Goal: Information Seeking & Learning: Check status

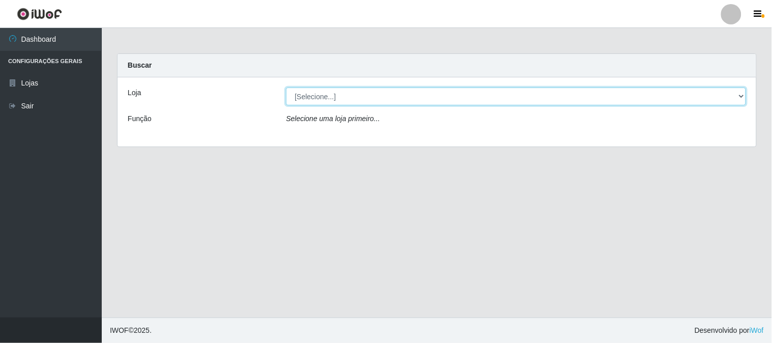
click at [320, 96] on select "[Selecione...] Rede Compras Supermercados - LOJA 1" at bounding box center [516, 97] width 460 height 18
select select "158"
click at [286, 88] on select "[Selecione...] Rede Compras Supermercados - LOJA 1" at bounding box center [516, 97] width 460 height 18
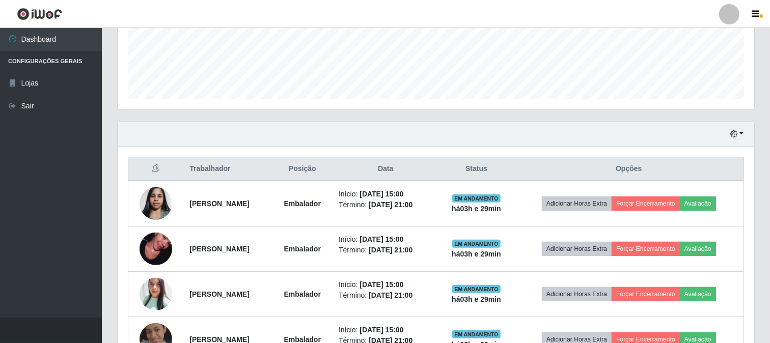
scroll to position [322, 0]
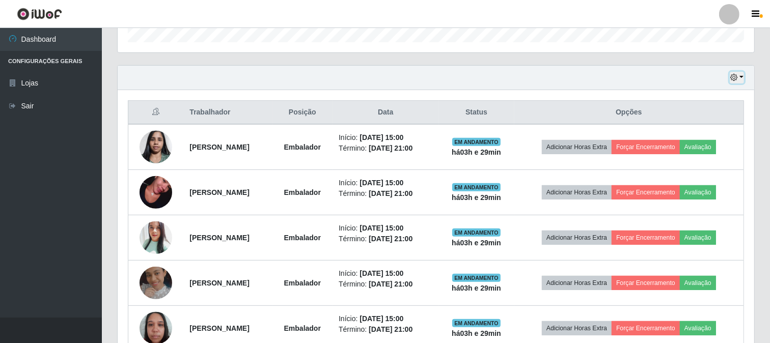
click at [741, 79] on button "button" at bounding box center [736, 78] width 14 height 12
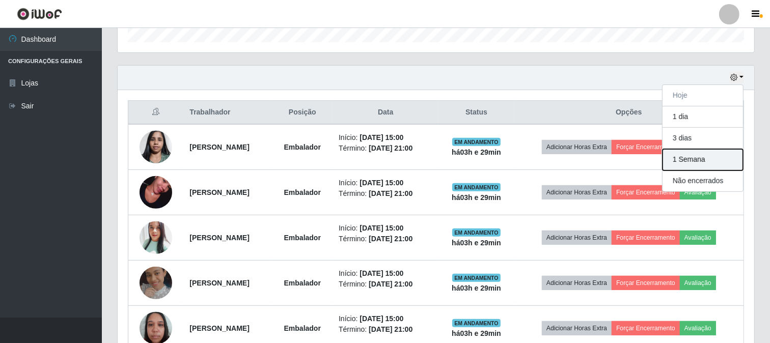
click at [680, 164] on button "1 Semana" at bounding box center [702, 159] width 80 height 21
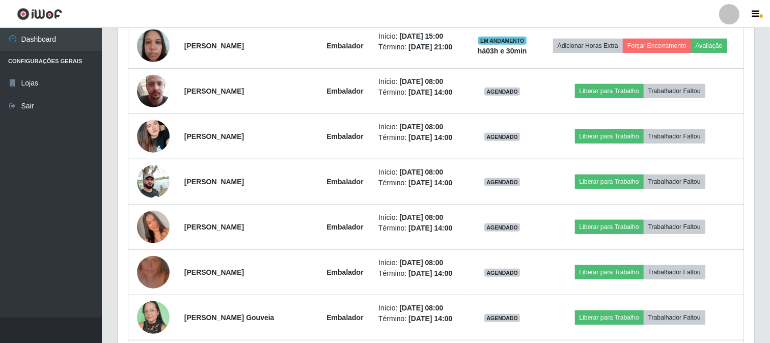
scroll to position [548, 0]
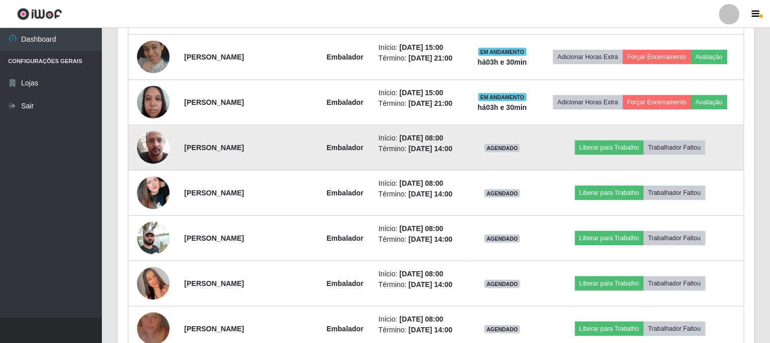
click at [147, 153] on img at bounding box center [153, 148] width 33 height 58
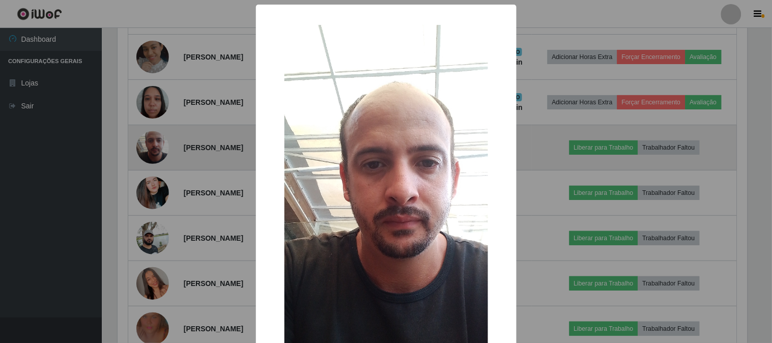
click at [147, 153] on div "× OK Cancel" at bounding box center [386, 171] width 772 height 343
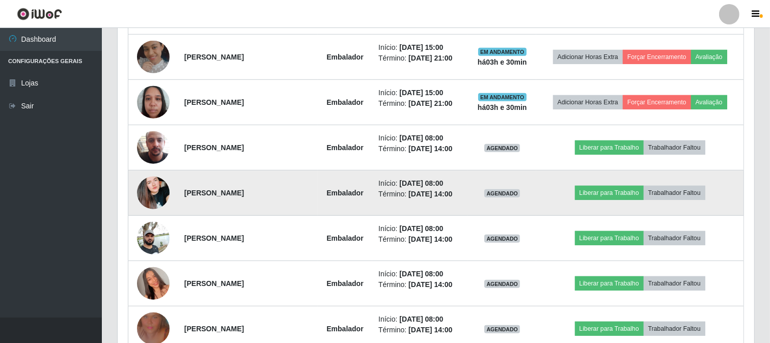
scroll to position [211, 636]
click at [149, 197] on img at bounding box center [153, 193] width 33 height 58
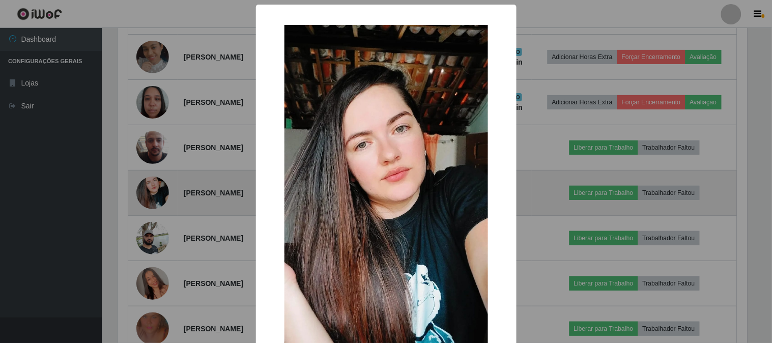
click at [149, 197] on div "× OK Cancel" at bounding box center [386, 171] width 772 height 343
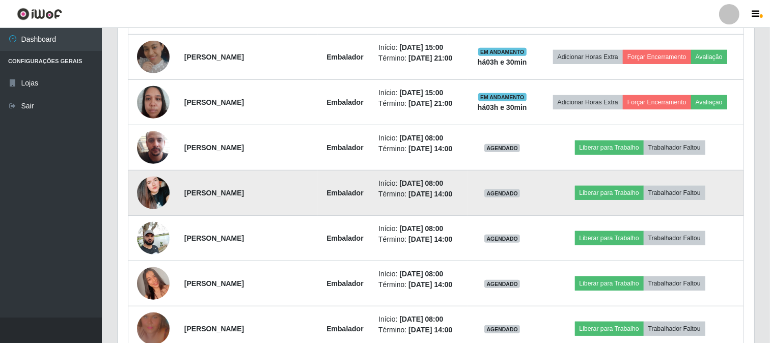
scroll to position [604, 0]
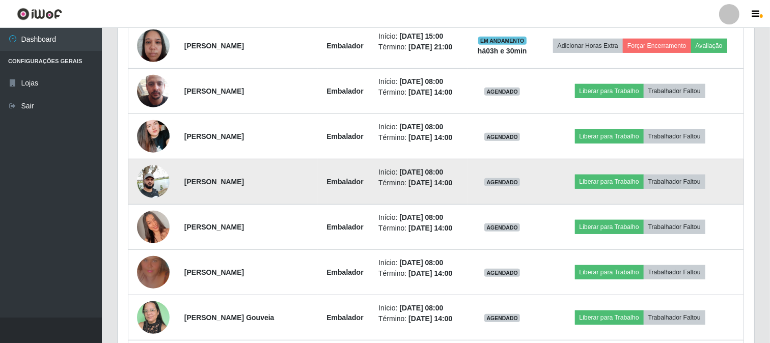
click at [155, 181] on img at bounding box center [153, 181] width 33 height 43
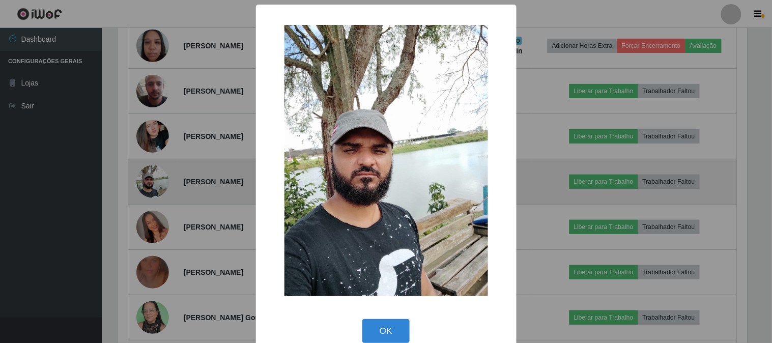
click at [155, 181] on div "× OK Cancel" at bounding box center [386, 171] width 772 height 343
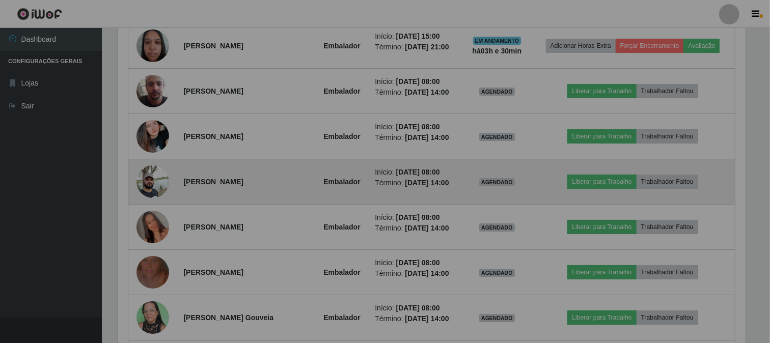
scroll to position [211, 636]
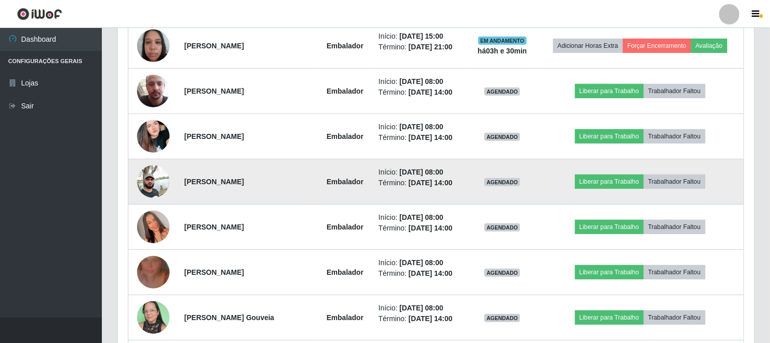
click at [151, 185] on img at bounding box center [153, 181] width 33 height 43
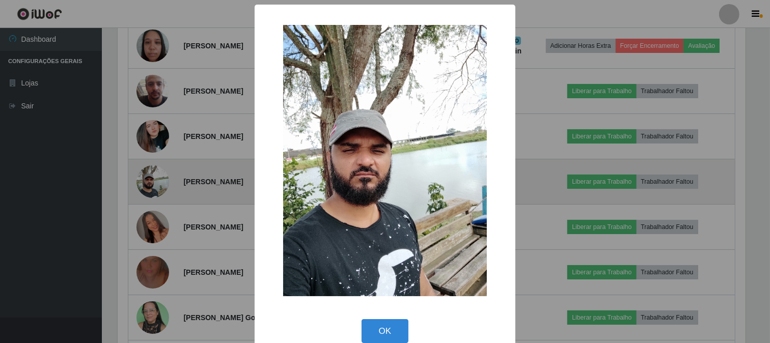
scroll to position [211, 630]
click at [151, 185] on div "× OK Cancel" at bounding box center [386, 171] width 772 height 343
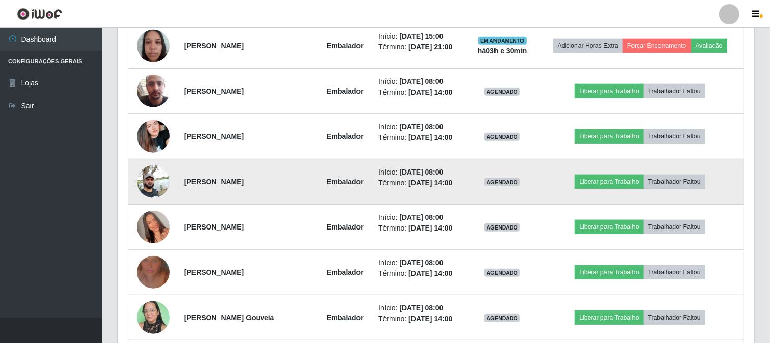
scroll to position [661, 0]
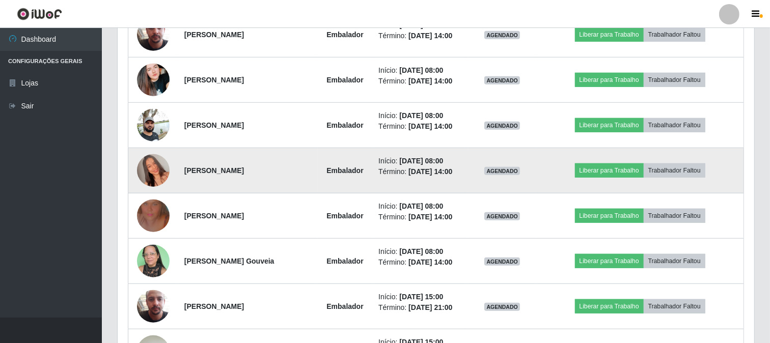
click at [153, 177] on img at bounding box center [153, 171] width 33 height 58
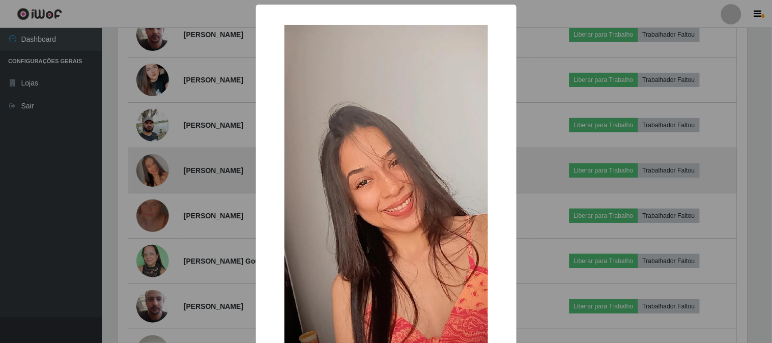
click at [153, 177] on div "× OK Cancel" at bounding box center [386, 171] width 772 height 343
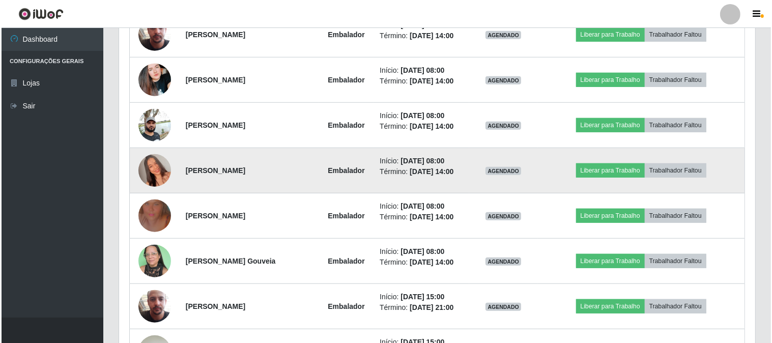
scroll to position [718, 0]
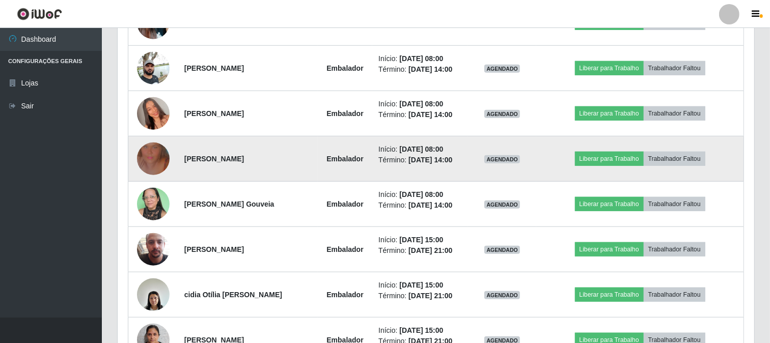
click at [149, 161] on img at bounding box center [153, 159] width 33 height 58
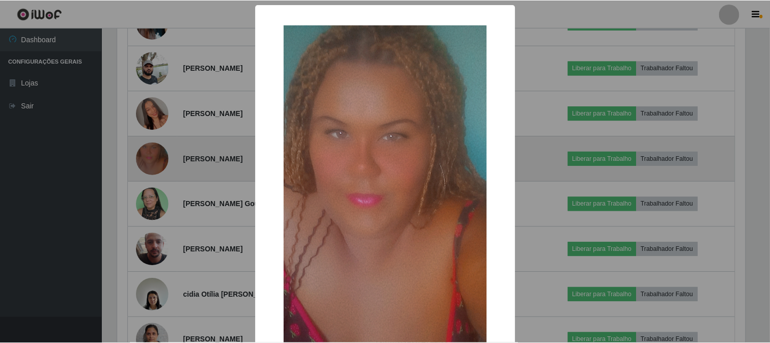
scroll to position [0, 0]
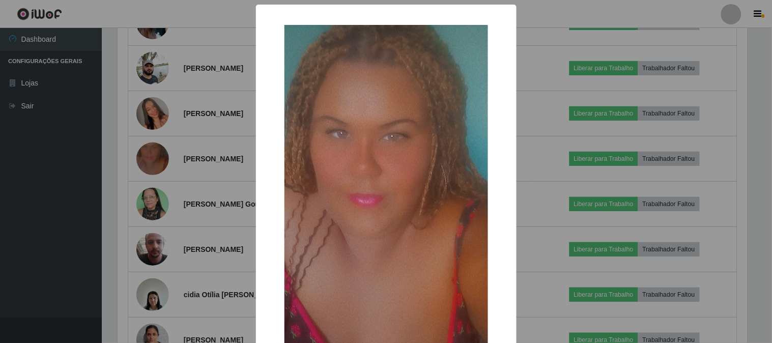
click at [149, 161] on div "× OK Cancel" at bounding box center [386, 171] width 772 height 343
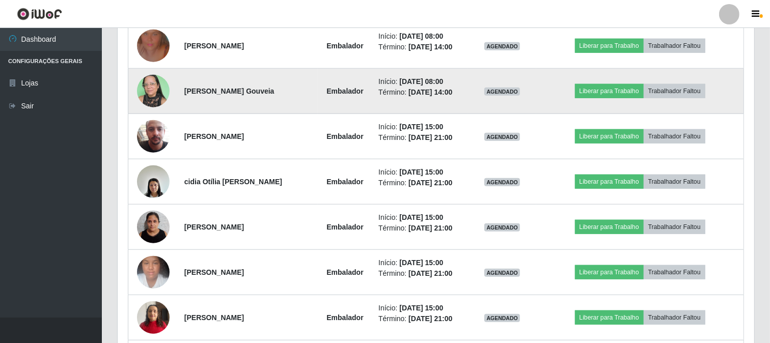
click at [154, 97] on img at bounding box center [153, 90] width 33 height 43
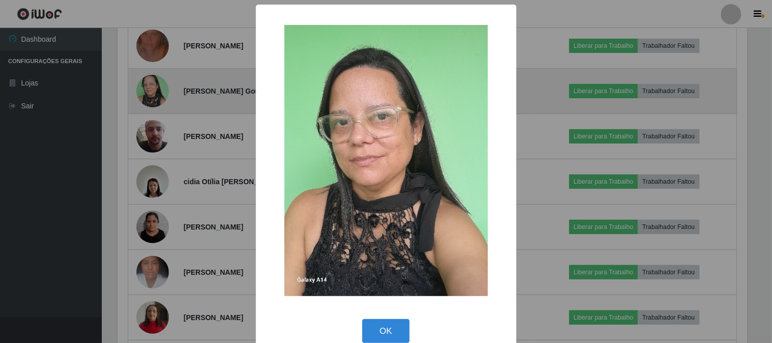
click at [154, 97] on div "× OK Cancel" at bounding box center [386, 171] width 772 height 343
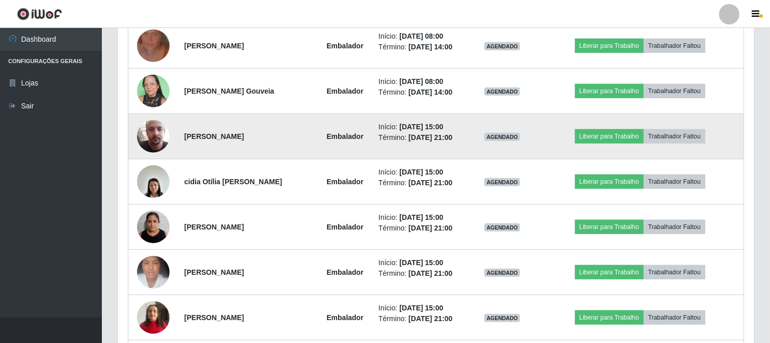
click at [152, 133] on img at bounding box center [153, 136] width 33 height 58
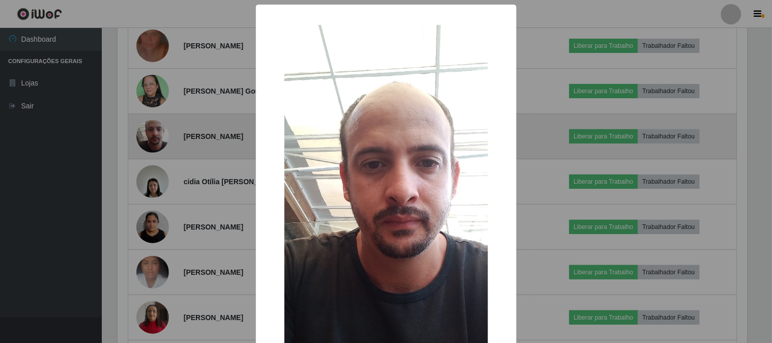
click at [152, 133] on div "× OK Cancel" at bounding box center [386, 171] width 772 height 343
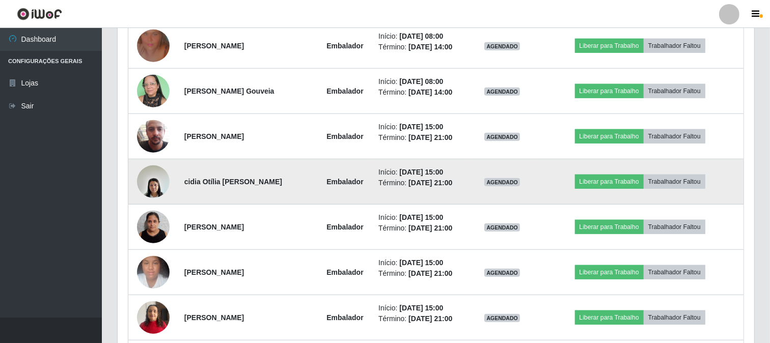
click at [155, 179] on img at bounding box center [153, 181] width 33 height 43
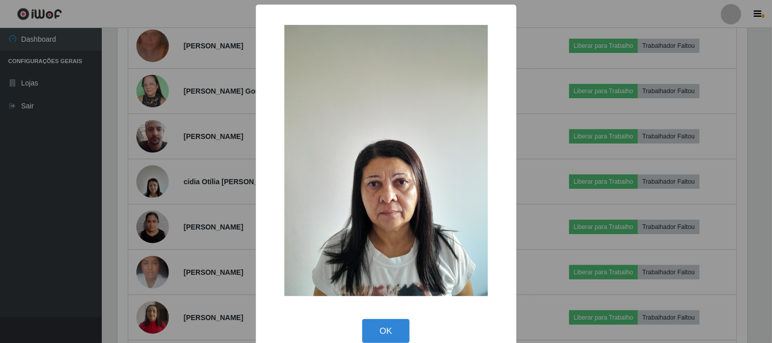
click at [181, 230] on div "× OK Cancel" at bounding box center [386, 171] width 772 height 343
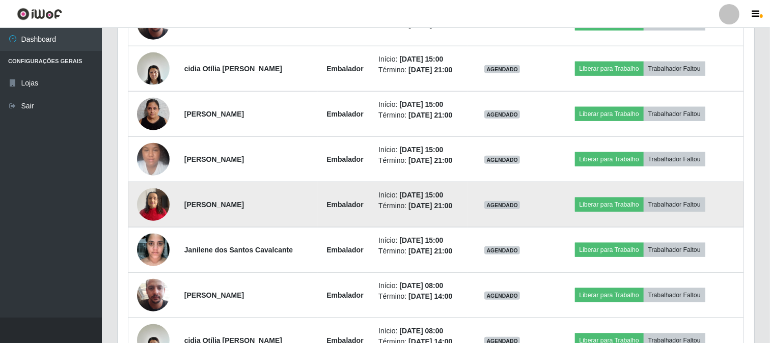
click at [156, 206] on img at bounding box center [153, 204] width 33 height 43
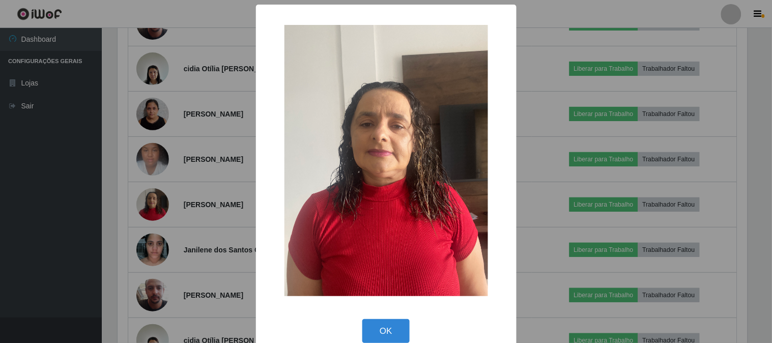
click at [156, 206] on div "× OK Cancel" at bounding box center [386, 171] width 772 height 343
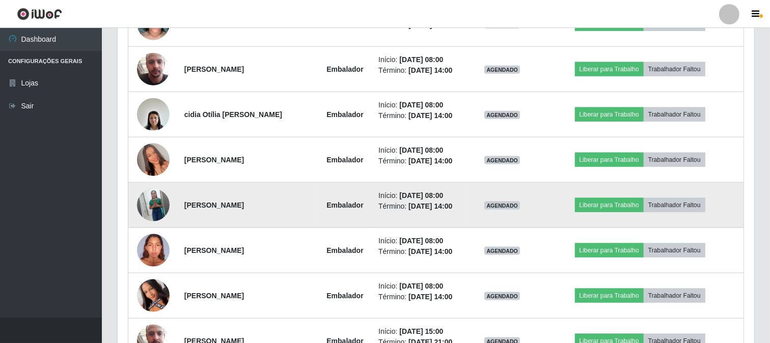
click at [144, 202] on img at bounding box center [153, 205] width 33 height 41
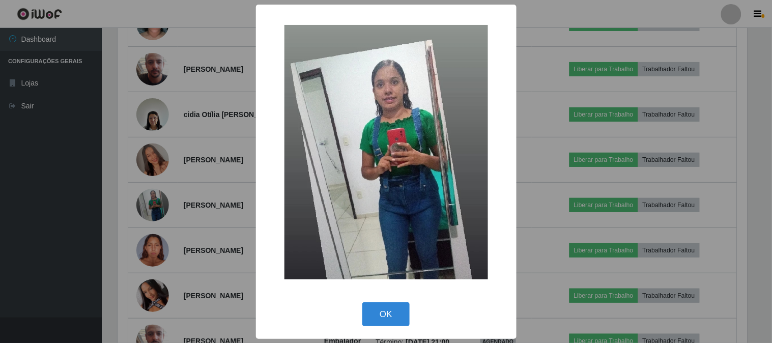
click at [163, 209] on div "× OK Cancel" at bounding box center [386, 171] width 772 height 343
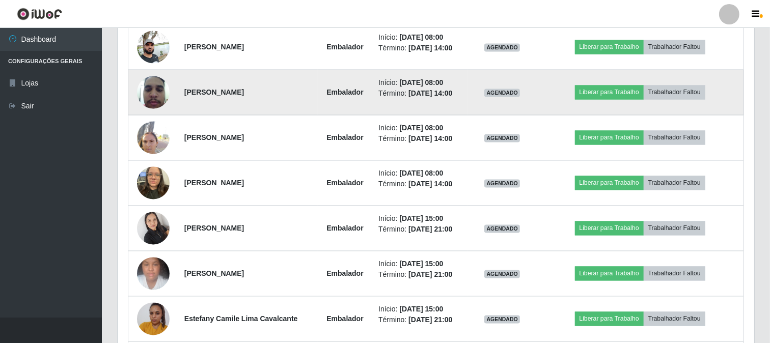
click at [156, 94] on img at bounding box center [153, 91] width 33 height 43
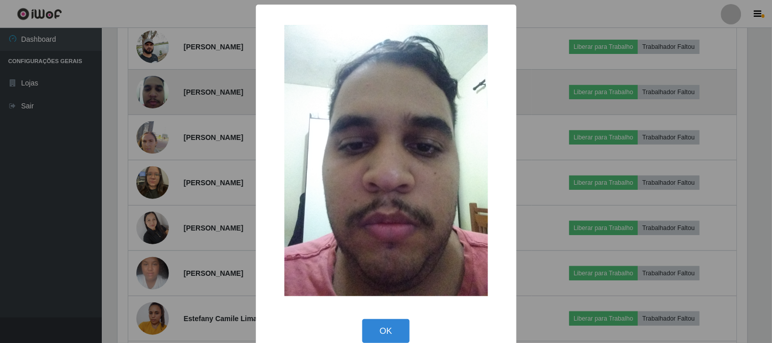
click at [156, 94] on div "× OK Cancel" at bounding box center [386, 171] width 772 height 343
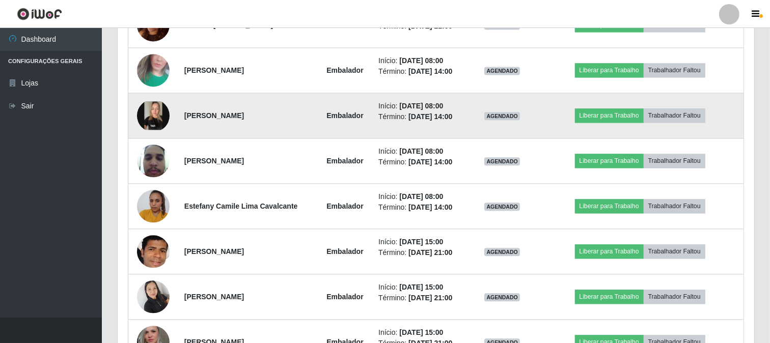
click at [146, 118] on img at bounding box center [153, 115] width 33 height 29
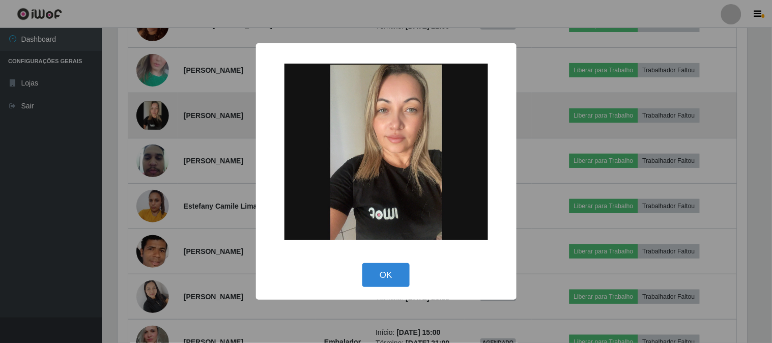
click at [146, 118] on div "× OK Cancel" at bounding box center [386, 171] width 772 height 343
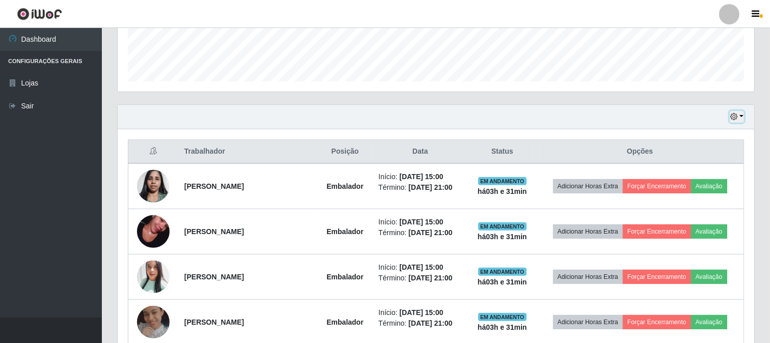
click at [743, 115] on button "button" at bounding box center [736, 117] width 14 height 12
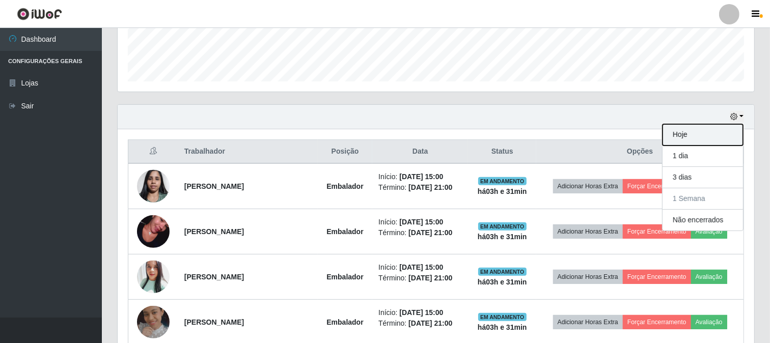
click at [665, 129] on button "Hoje" at bounding box center [702, 134] width 80 height 21
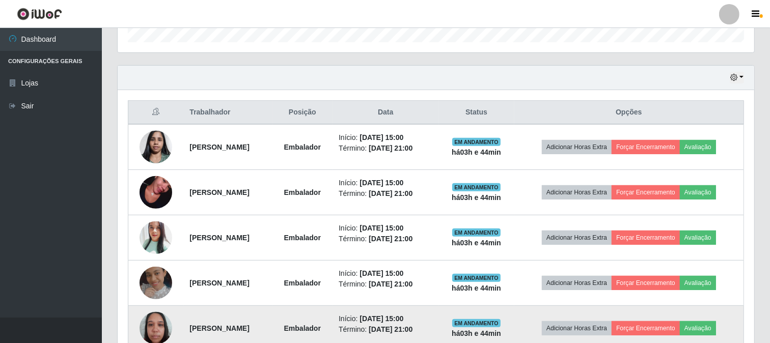
click at [143, 320] on img at bounding box center [155, 327] width 33 height 43
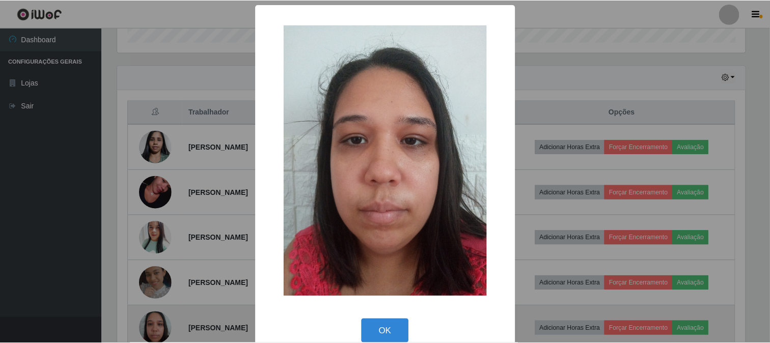
scroll to position [211, 630]
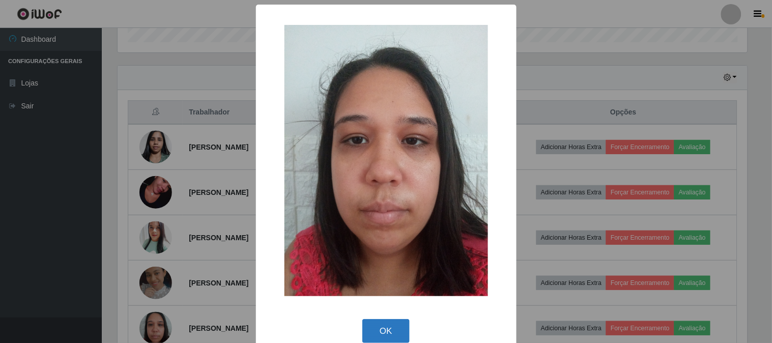
click at [369, 337] on button "OK" at bounding box center [385, 331] width 47 height 24
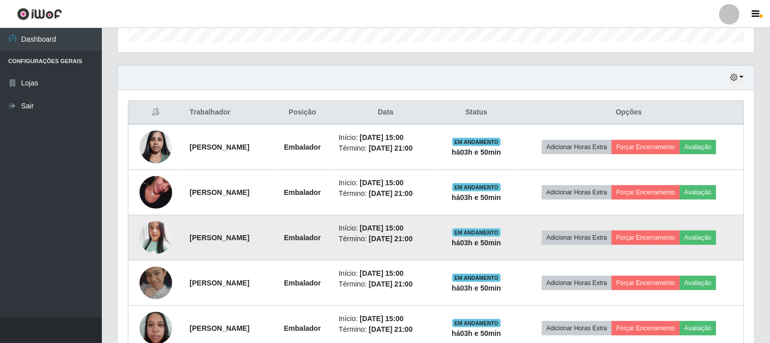
scroll to position [378, 0]
